Goal: Information Seeking & Learning: Check status

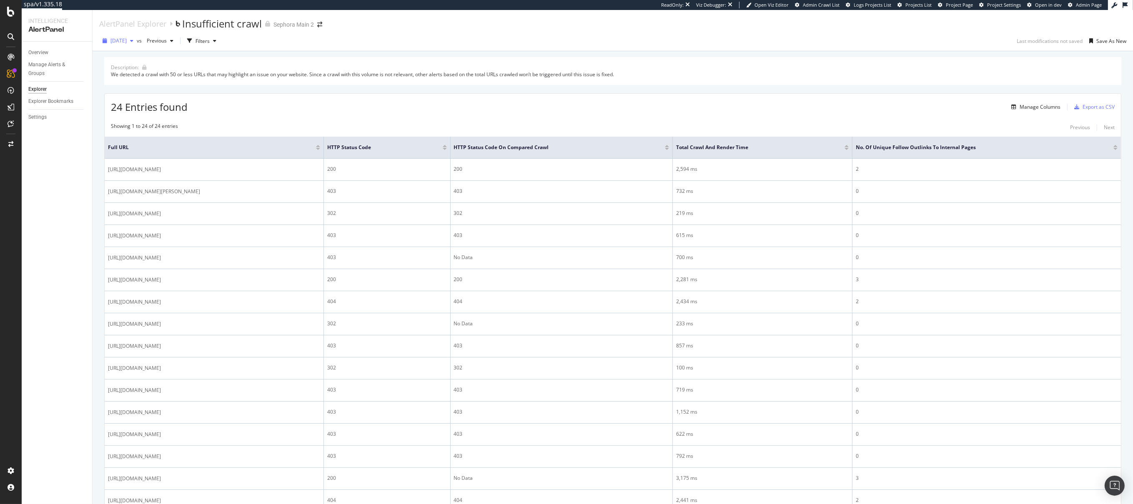
drag, startPoint x: 136, startPoint y: 40, endPoint x: 148, endPoint y: 45, distance: 13.4
click at [127, 40] on span "[DATE]" at bounding box center [118, 40] width 16 height 7
click at [168, 100] on div "6.2K URLs" at bounding box center [174, 104] width 23 height 8
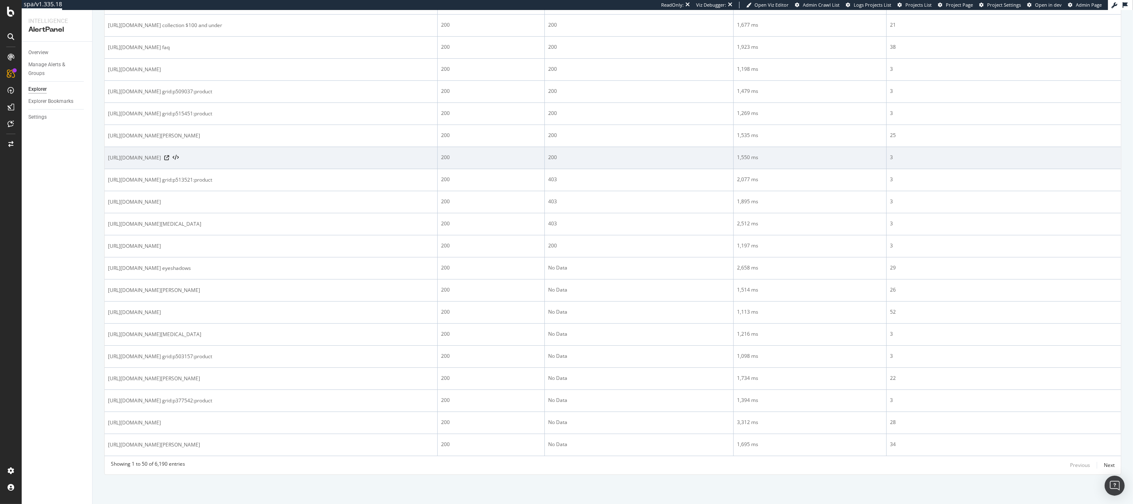
scroll to position [1029, 0]
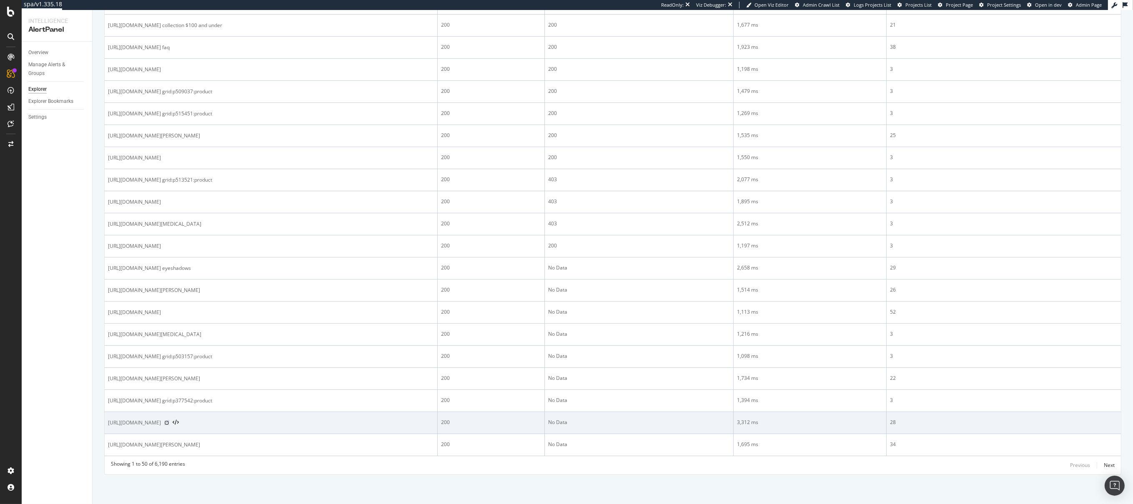
click at [169, 422] on icon at bounding box center [166, 422] width 5 height 5
